Goal: Browse casually

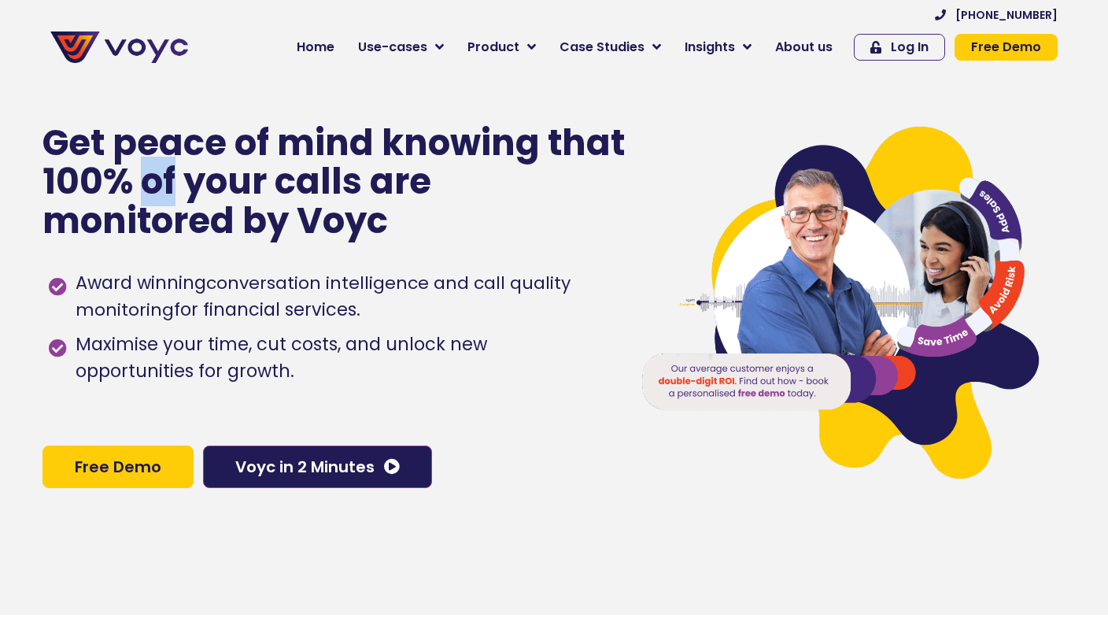
click at [163, 178] on p "Get peace of mind knowing that 100% of your calls are monitored by Voyc" at bounding box center [334, 182] width 585 height 117
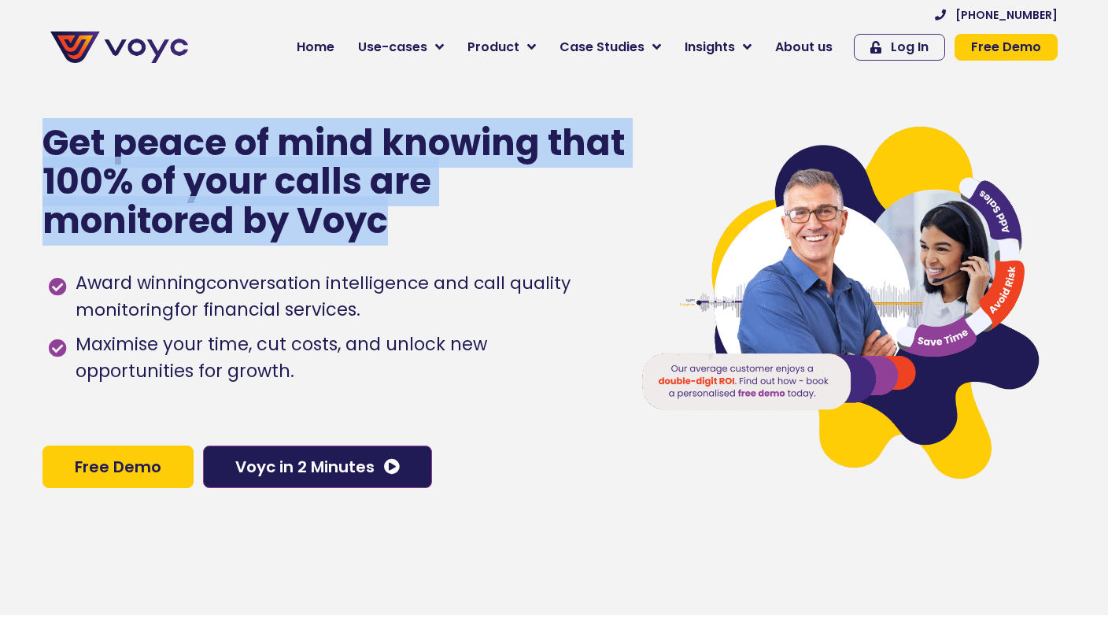
click at [216, 178] on p "Get peace of mind knowing that 100% of your calls are monitored by Voyc" at bounding box center [334, 182] width 585 height 117
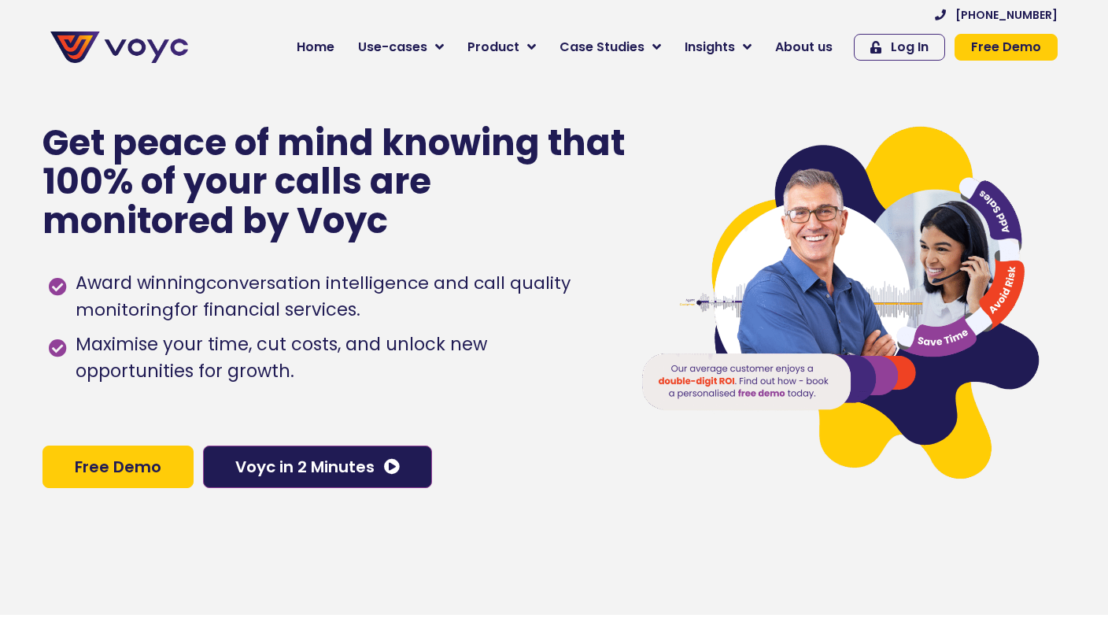
click at [234, 172] on p "Get peace of mind knowing that 100% of your calls are monitored by Voyc" at bounding box center [334, 182] width 585 height 117
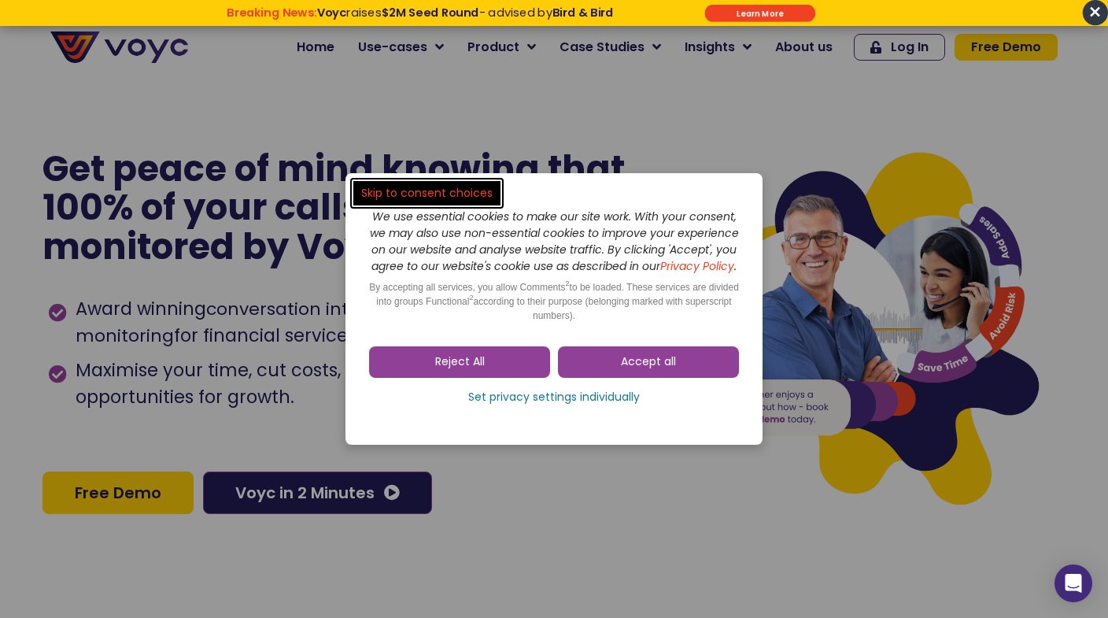
click at [223, 284] on dialog "Skip to consent choices We use essential cookies to make our site work. With yo…" at bounding box center [554, 309] width 1108 height 618
click at [488, 361] on link "Reject All" at bounding box center [459, 361] width 181 height 31
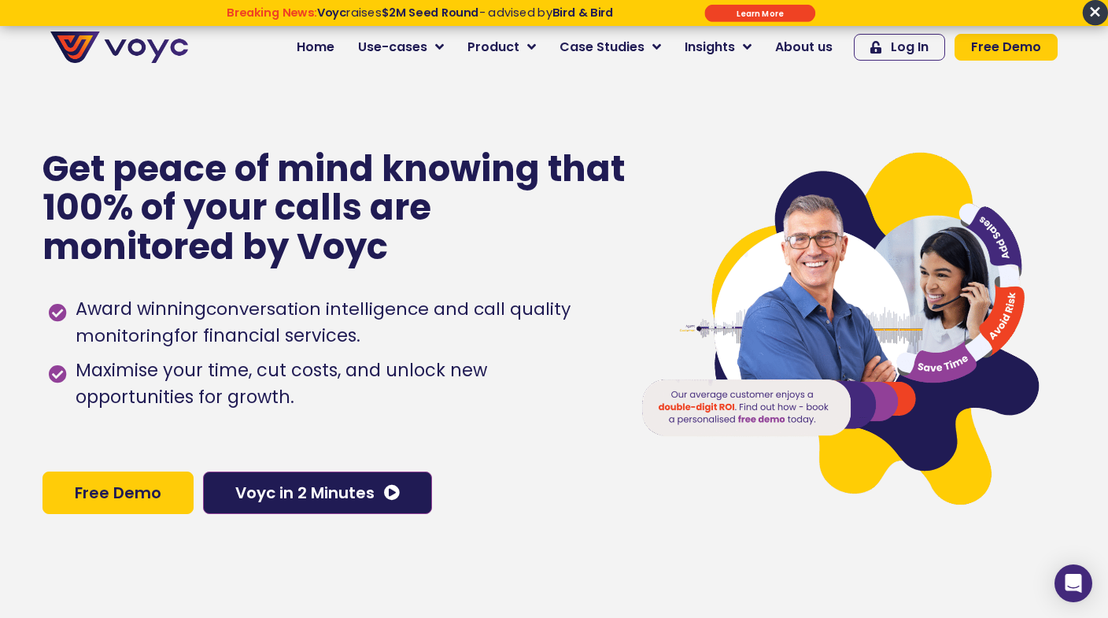
click at [305, 322] on span "Award winning conversation intelligence and call quality monitoring for financi…" at bounding box center [340, 323] width 537 height 54
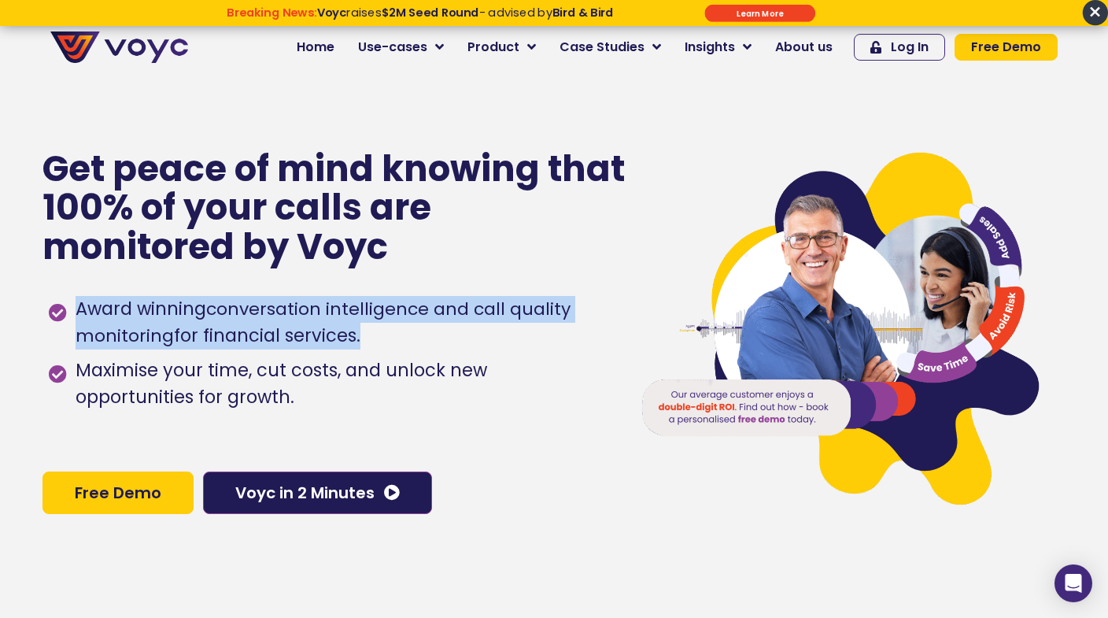
click at [201, 327] on span "Award winning conversation intelligence and call quality monitoring for financi…" at bounding box center [340, 323] width 537 height 54
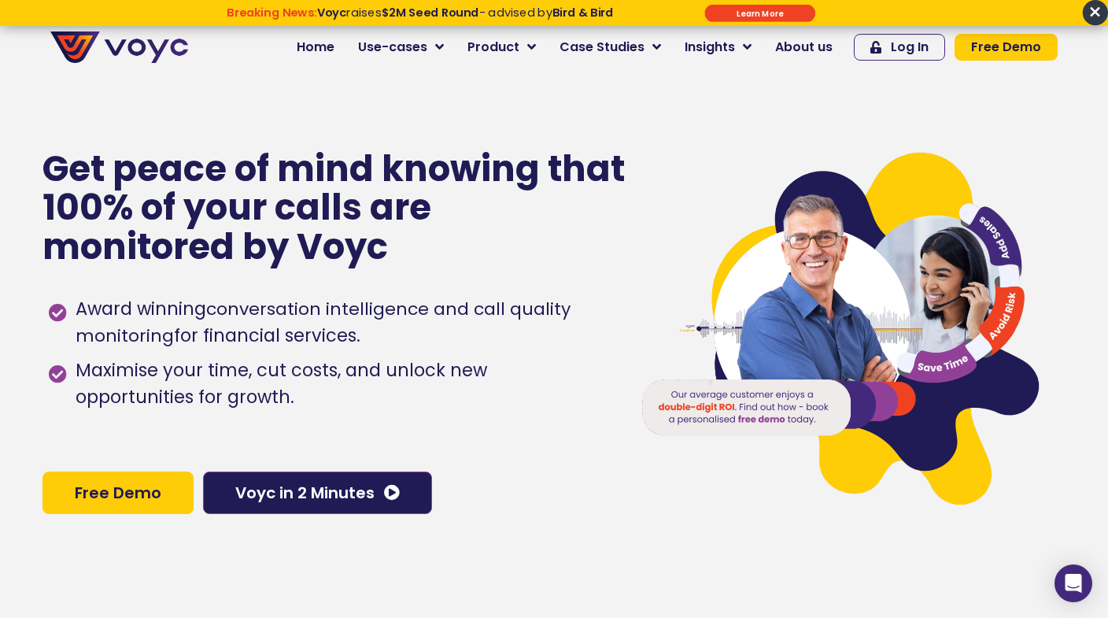
click at [201, 327] on span "Award winning conversation intelligence and call quality monitoring for financi…" at bounding box center [340, 323] width 537 height 54
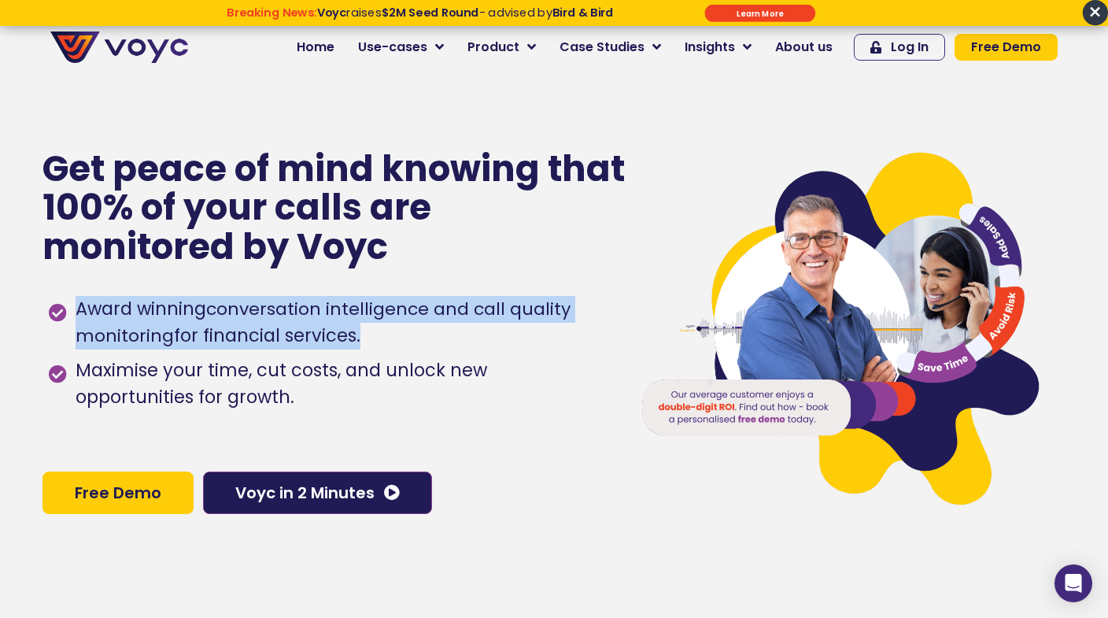
click at [249, 326] on span "Award winning conversation intelligence and call quality monitoring for financi…" at bounding box center [340, 323] width 537 height 54
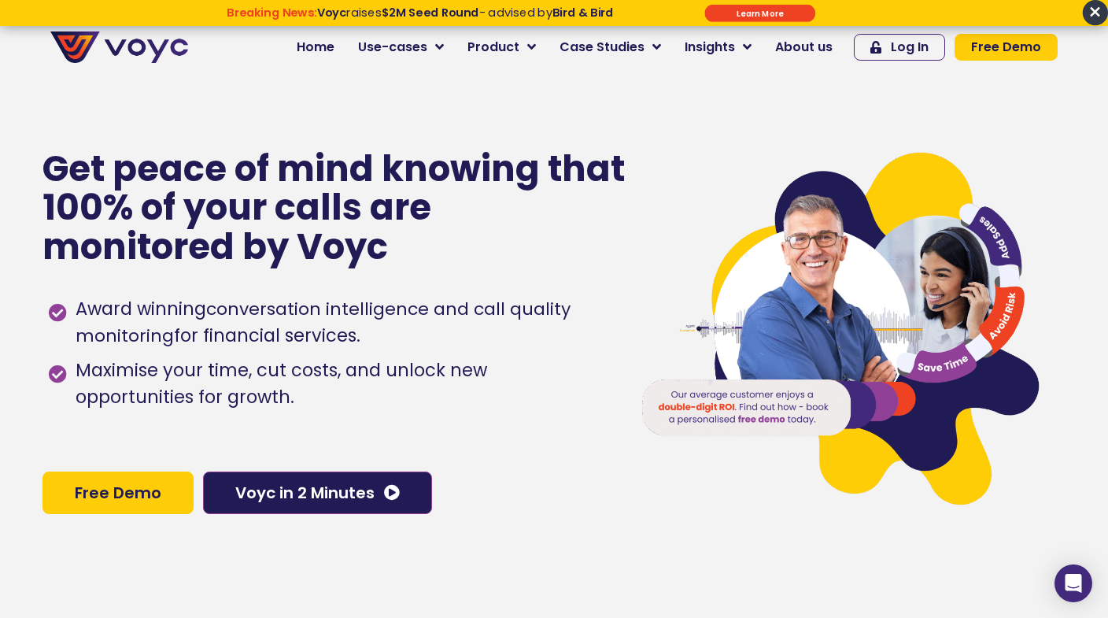
click at [193, 391] on span "Maximise your time, cut costs, and unlock new opportunities for growth." at bounding box center [340, 384] width 537 height 54
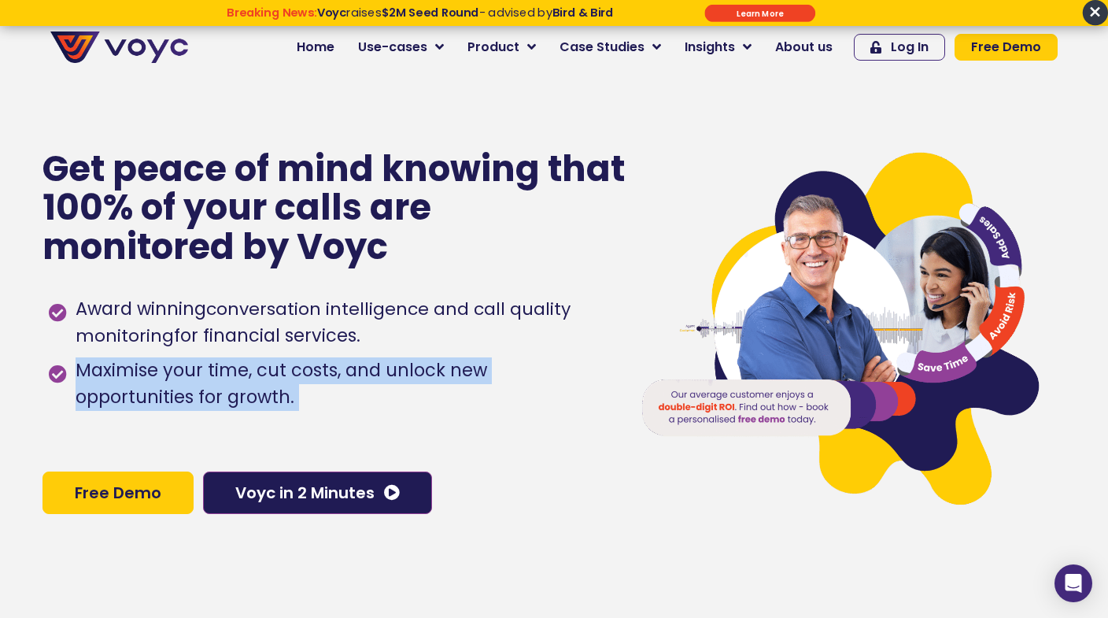
click at [284, 382] on span "Maximise your time, cut costs, and unlock new opportunities for growth." at bounding box center [340, 384] width 537 height 54
